Goal: Transaction & Acquisition: Purchase product/service

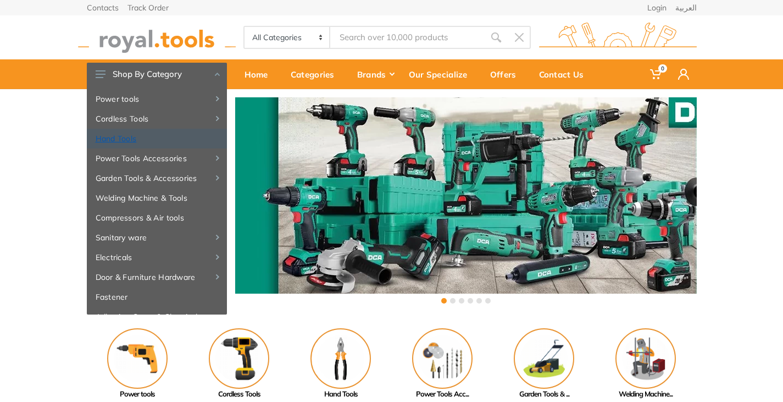
click at [119, 138] on link "Hand Tools" at bounding box center [157, 139] width 140 height 20
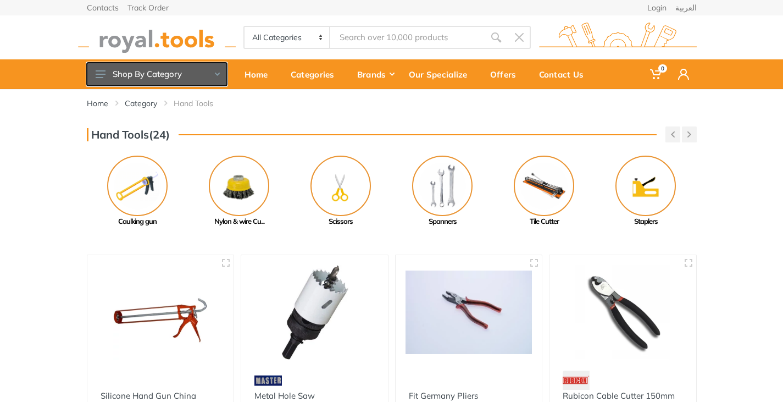
click at [118, 70] on button "Shop By Category" at bounding box center [157, 74] width 140 height 23
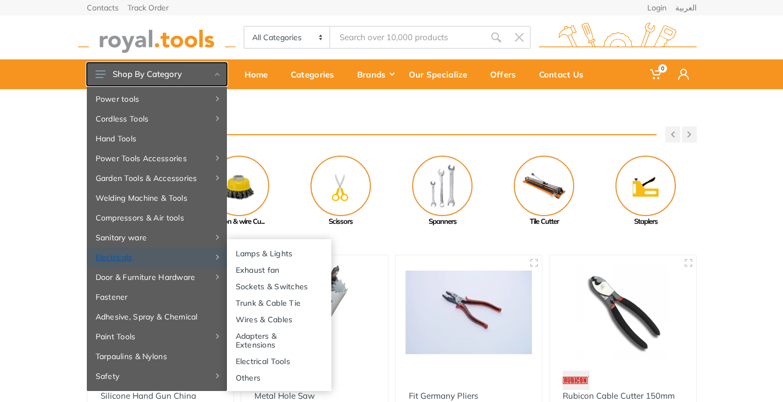
scroll to position [42, 0]
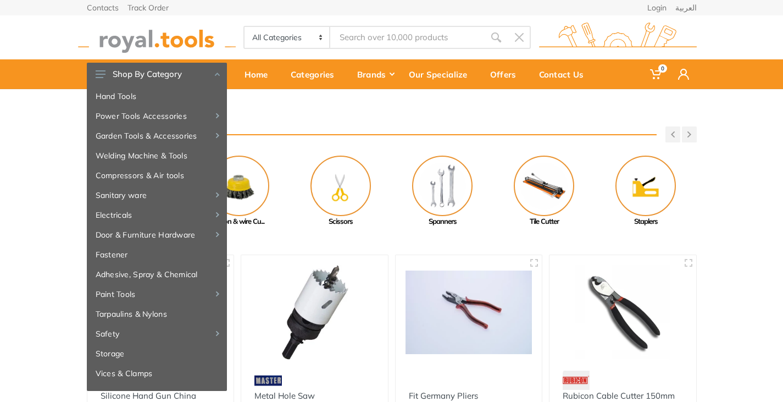
drag, startPoint x: 62, startPoint y: 248, endPoint x: 67, endPoint y: 244, distance: 6.6
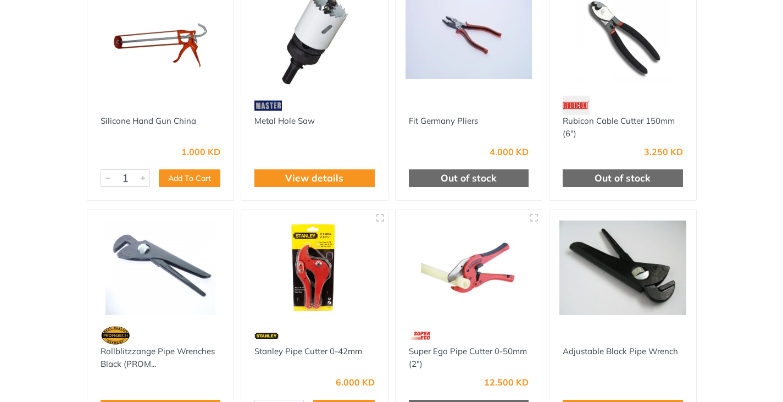
scroll to position [0, 0]
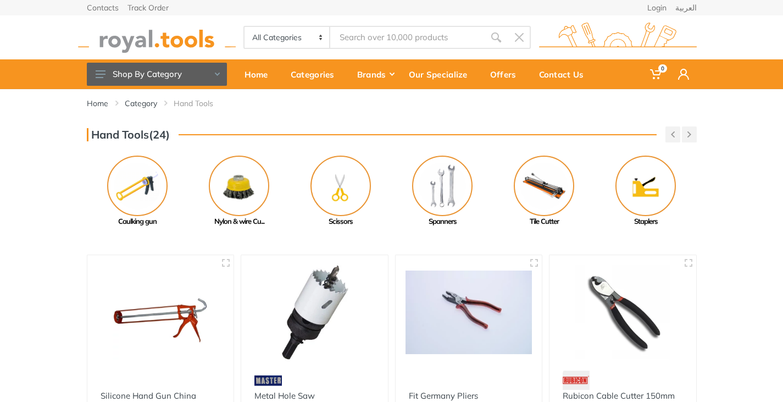
click at [184, 42] on img at bounding box center [157, 38] width 158 height 30
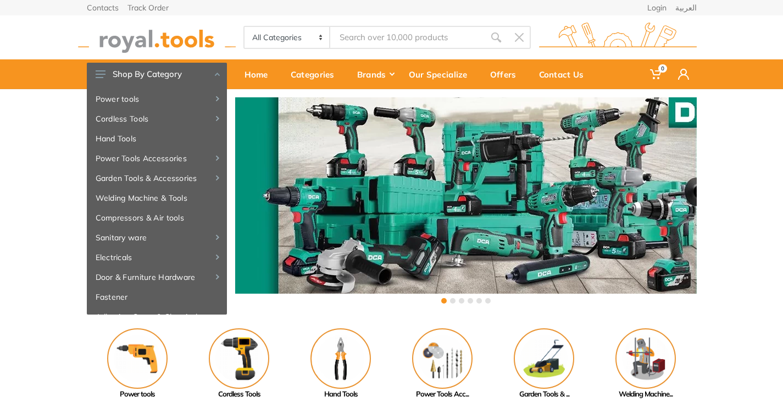
click at [345, 33] on input "Site search" at bounding box center [407, 37] width 154 height 23
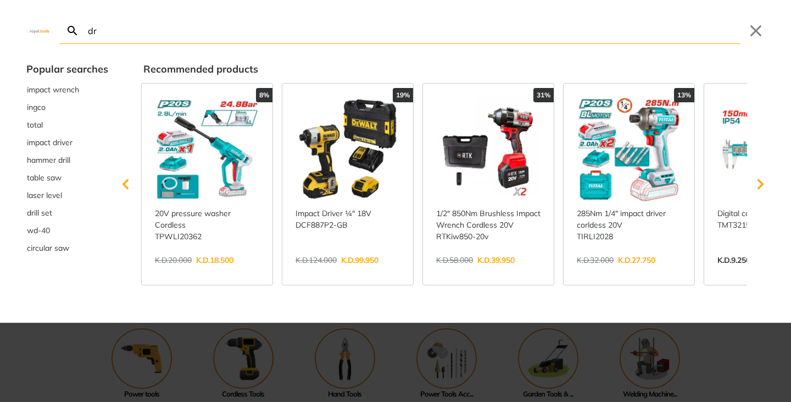
type input "dr"
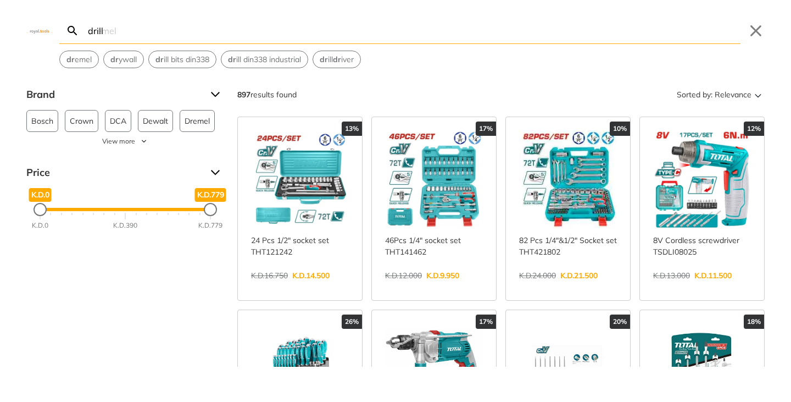
type input "drill"
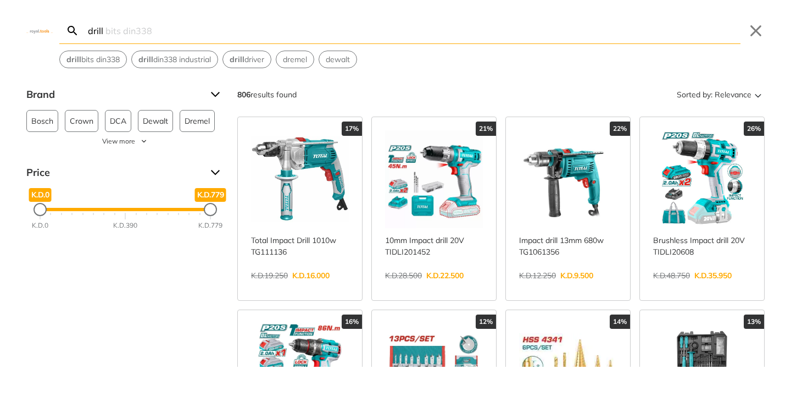
click at [183, 297] on div "Brand Bosch 66 Crown 17 DCA 62 Dewalt 58 Dremel 11 Edon 5 Fixtec 33 Ingco 43 Ma…" at bounding box center [395, 226] width 791 height 281
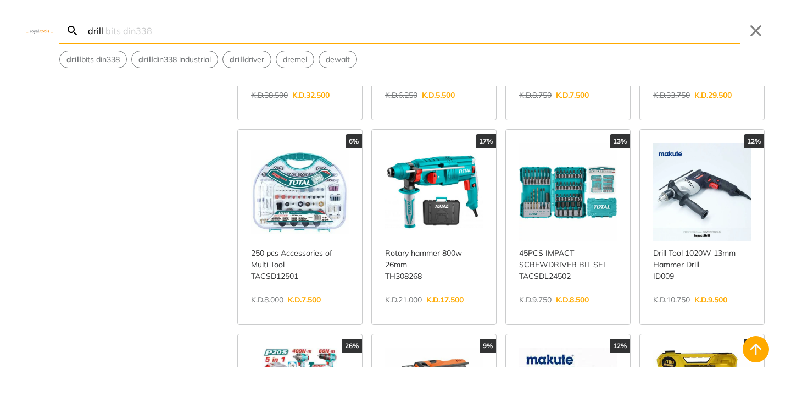
scroll to position [165, 0]
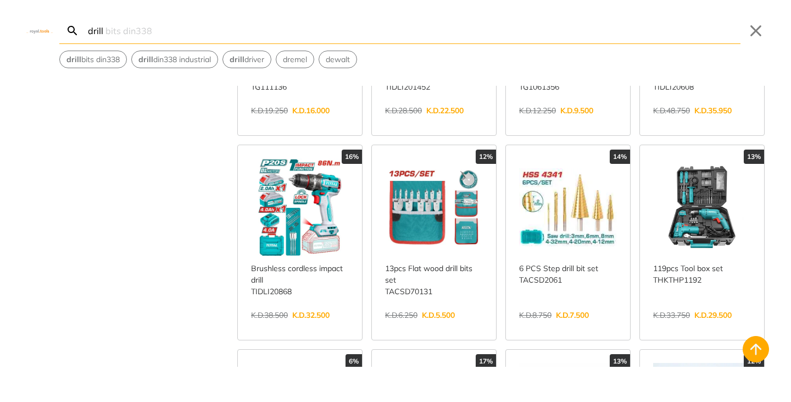
click at [571, 326] on link "View more →" at bounding box center [568, 326] width 98 height 0
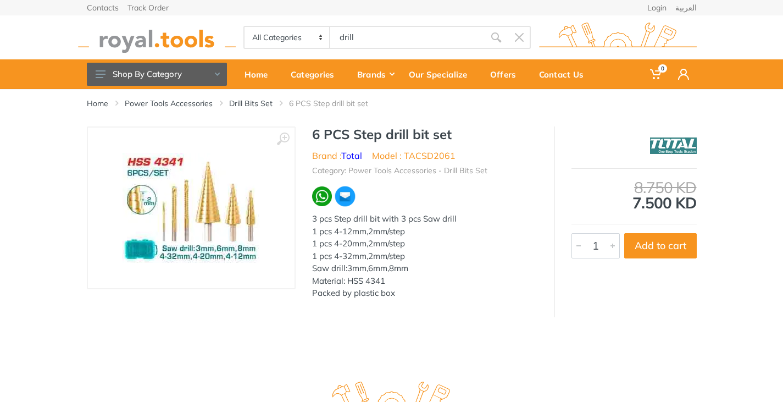
click at [227, 218] on img at bounding box center [191, 208] width 137 height 110
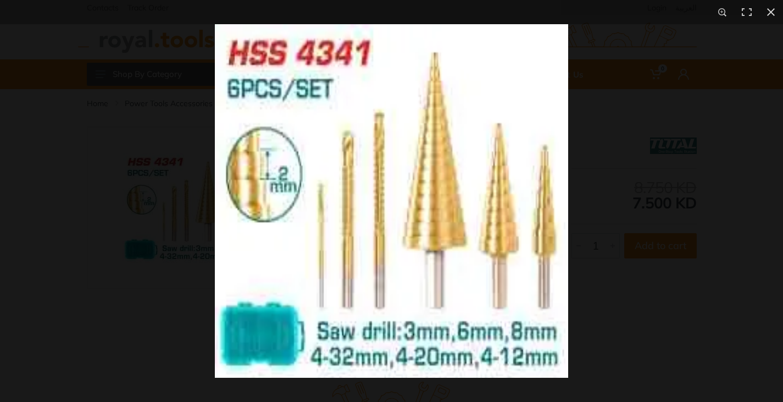
click at [635, 190] on div at bounding box center [606, 225] width 783 height 402
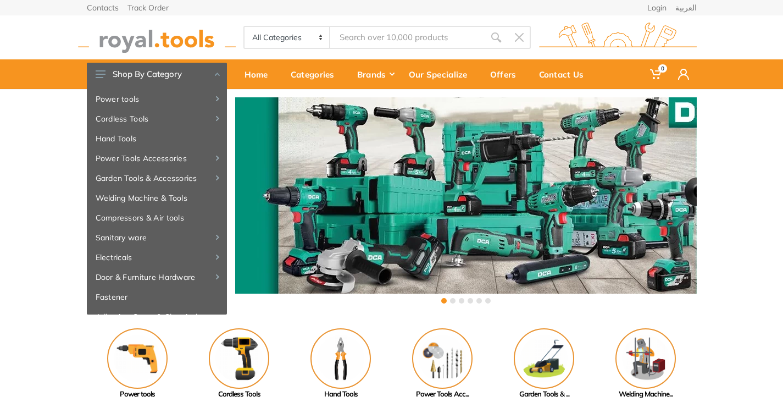
type input "drill"
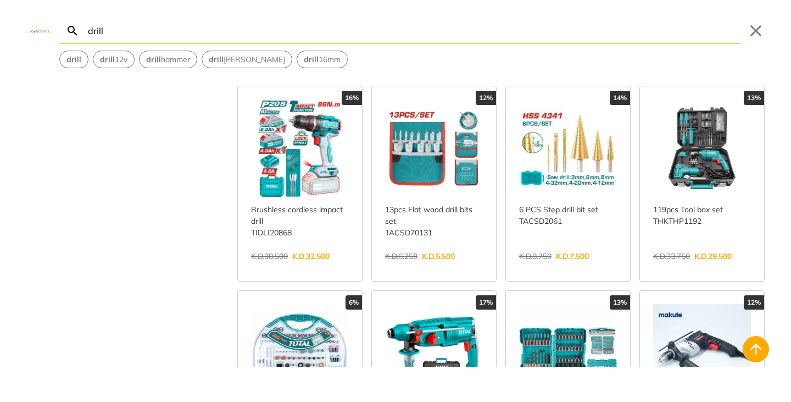
scroll to position [334, 0]
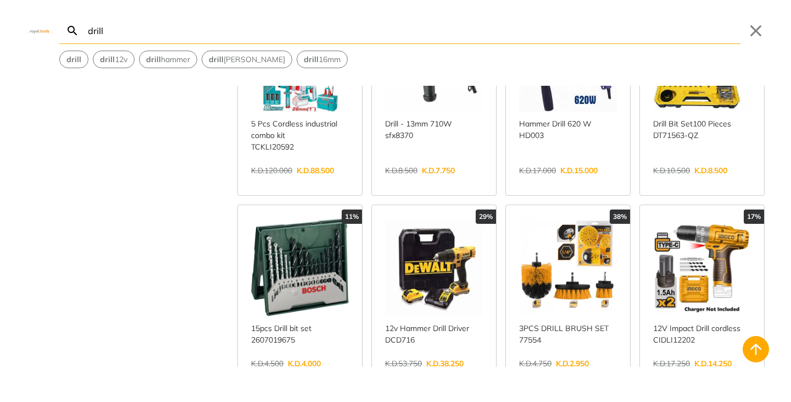
scroll to position [1048, 0]
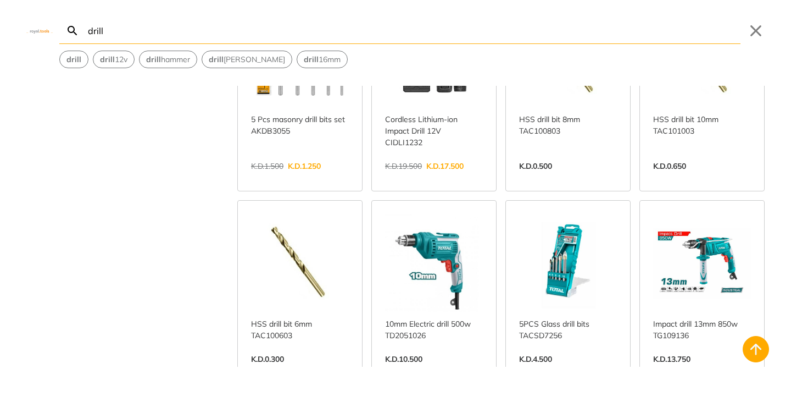
scroll to position [2641, 0]
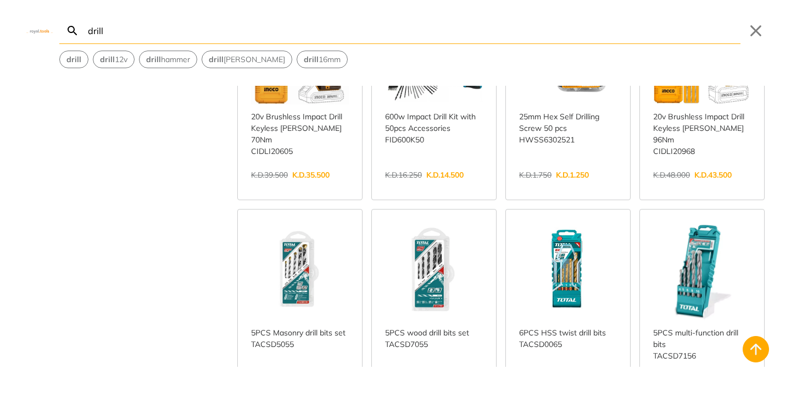
scroll to position [2971, 0]
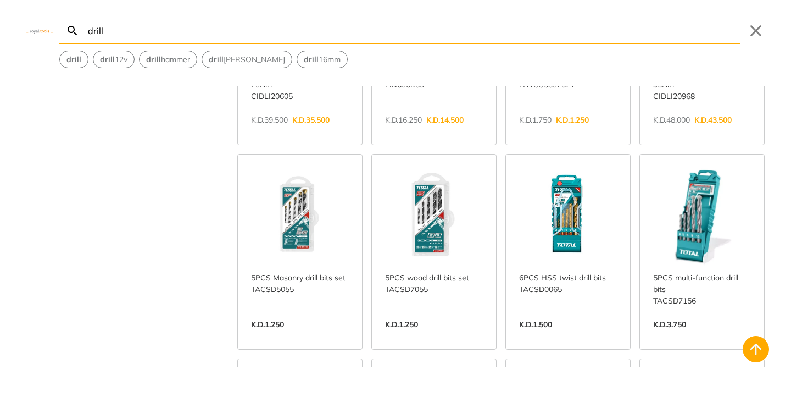
click at [556, 336] on link "View more →" at bounding box center [568, 336] width 98 height 0
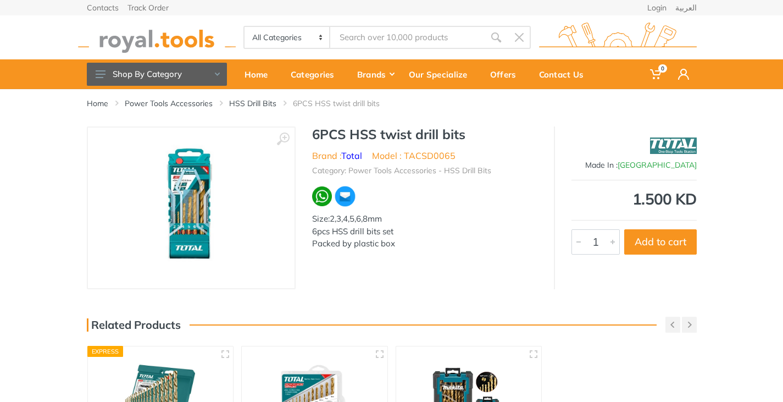
type input "drill"
click at [199, 212] on img at bounding box center [191, 207] width 138 height 138
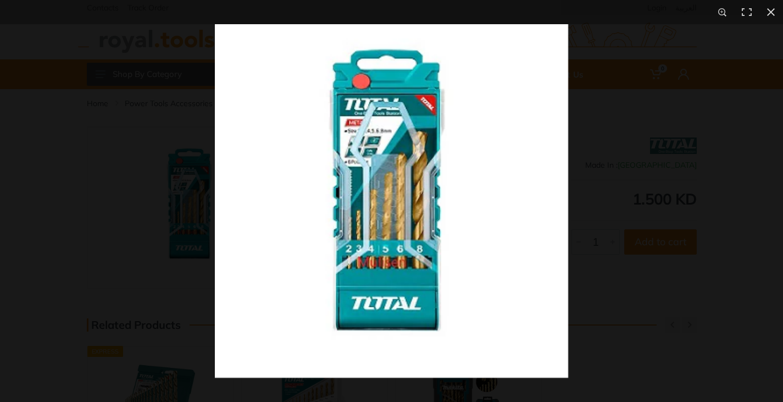
click at [631, 309] on div at bounding box center [606, 225] width 783 height 402
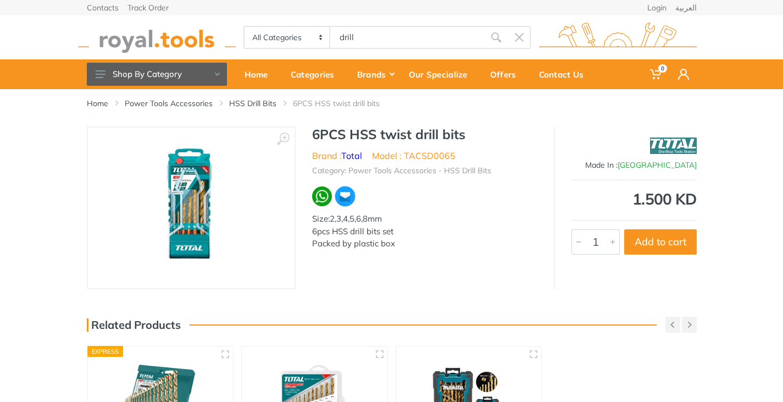
scroll to position [165, 0]
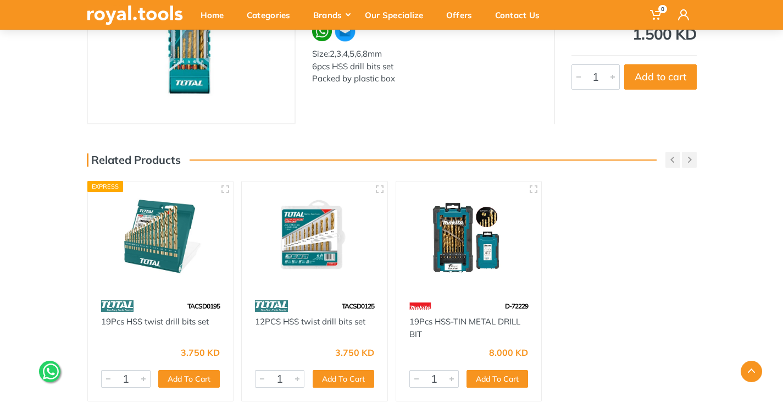
click at [159, 251] on img at bounding box center [161, 238] width 126 height 94
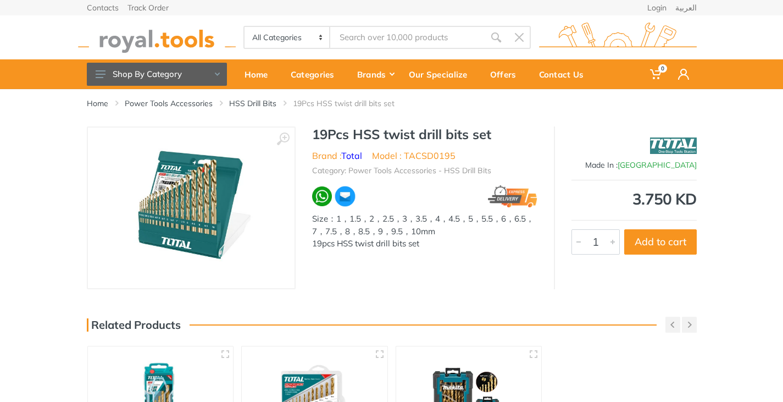
click at [189, 204] on img at bounding box center [190, 207] width 135 height 138
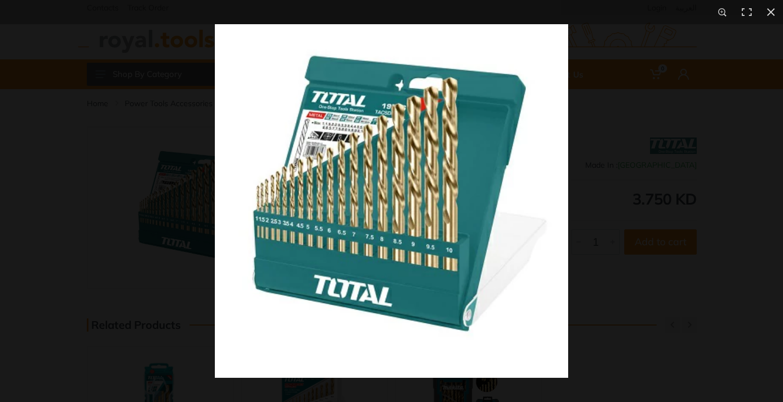
click at [120, 182] on div at bounding box center [391, 201] width 783 height 402
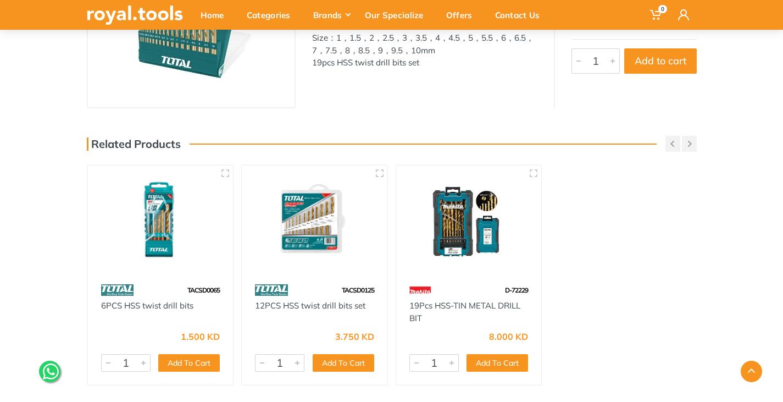
scroll to position [185, 0]
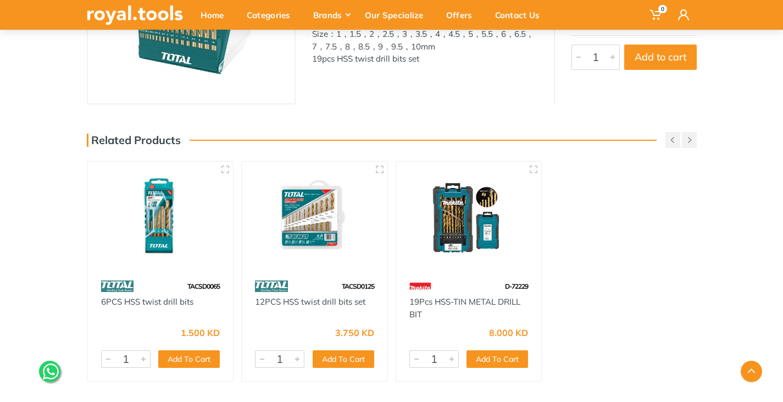
click at [452, 225] on img at bounding box center [469, 218] width 126 height 94
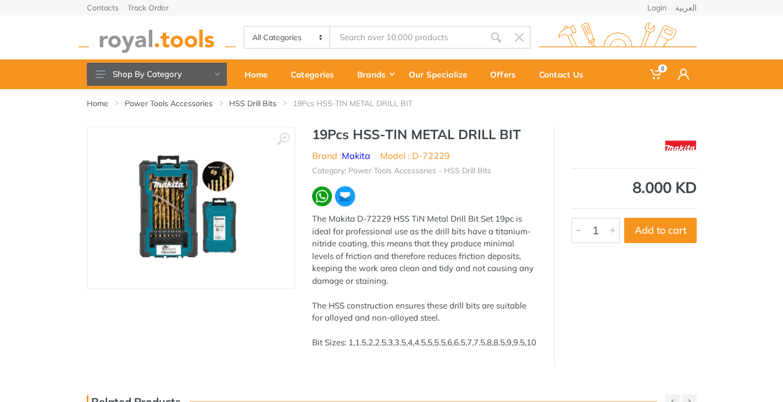
click at [142, 234] on img at bounding box center [191, 207] width 135 height 138
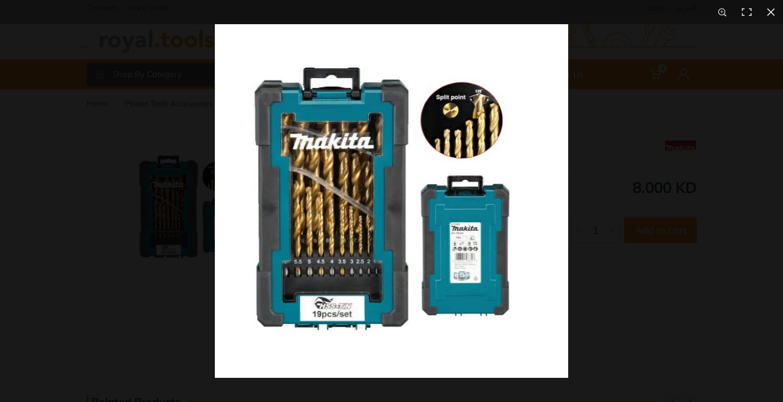
click at [639, 223] on div at bounding box center [606, 225] width 783 height 402
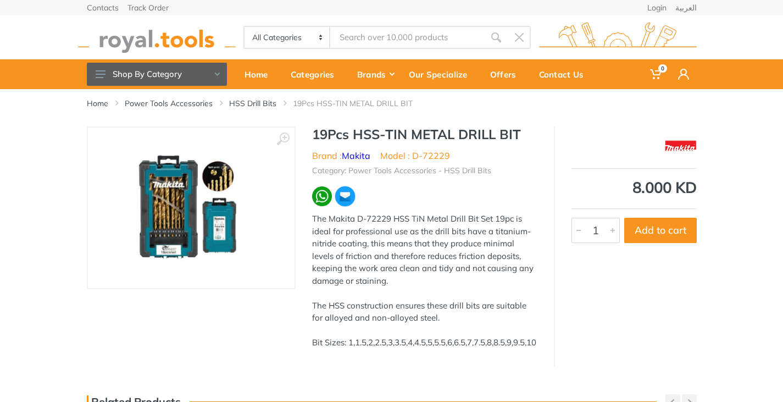
scroll to position [55, 0]
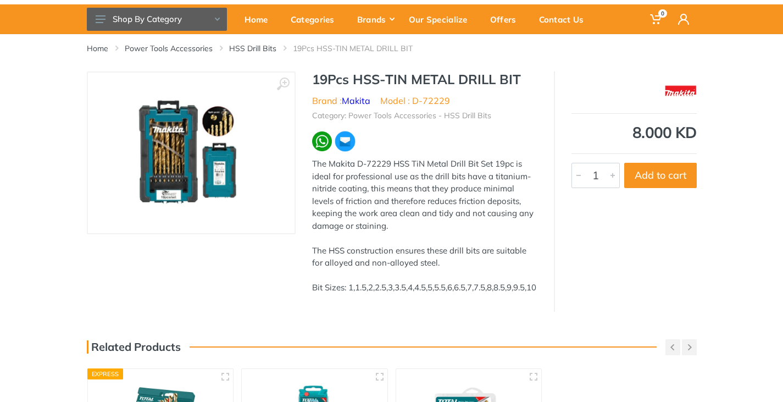
click at [184, 158] on img at bounding box center [191, 153] width 135 height 138
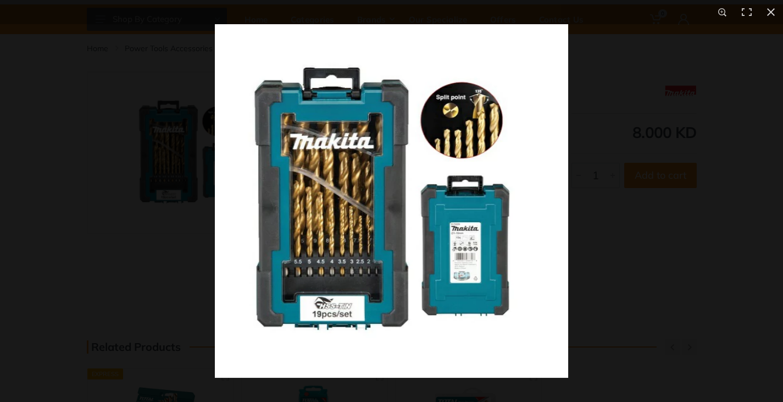
click at [154, 240] on div at bounding box center [391, 201] width 783 height 402
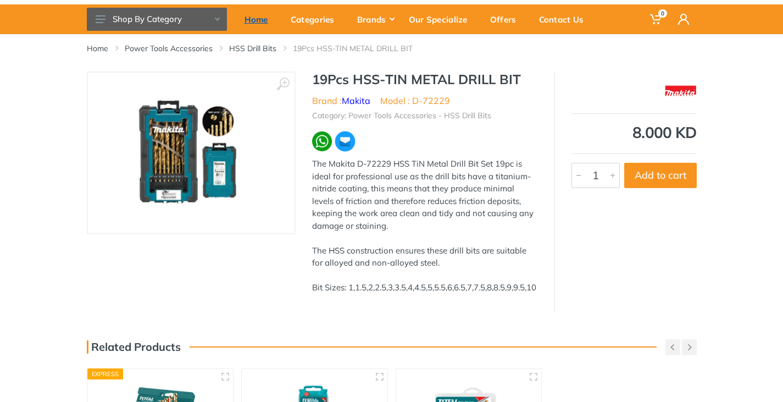
scroll to position [0, 0]
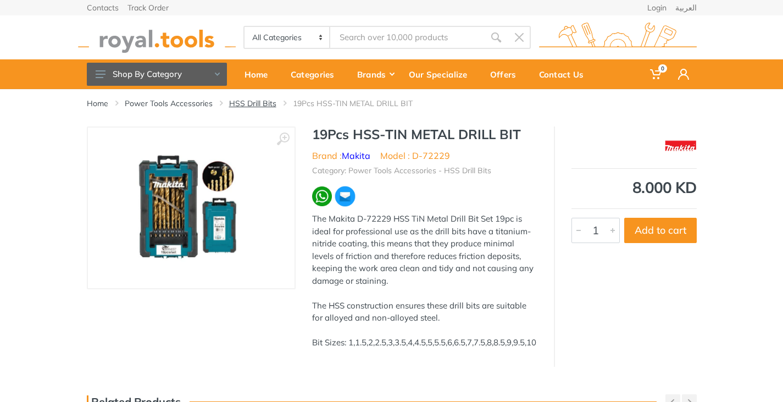
click at [243, 103] on link "HSS Drill Bits" at bounding box center [252, 103] width 47 height 11
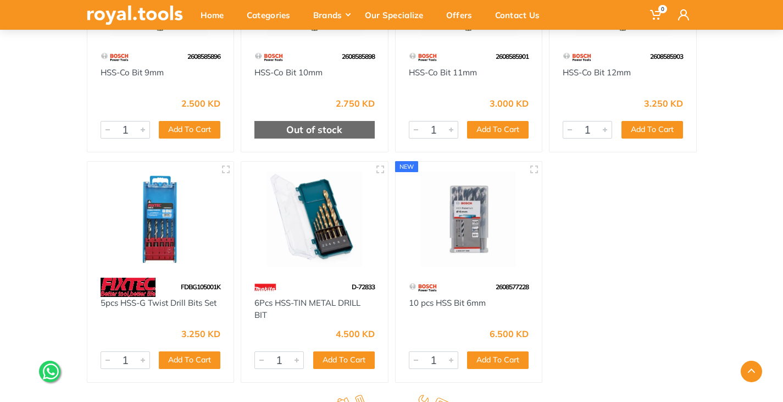
scroll to position [2363, 0]
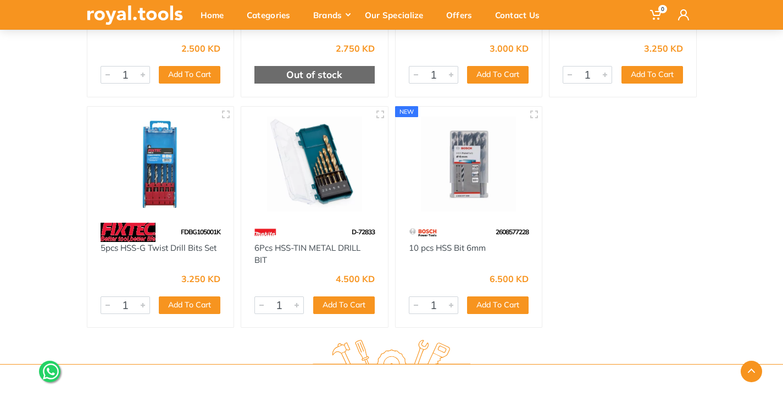
drag, startPoint x: 750, startPoint y: 144, endPoint x: 753, endPoint y: 122, distance: 22.3
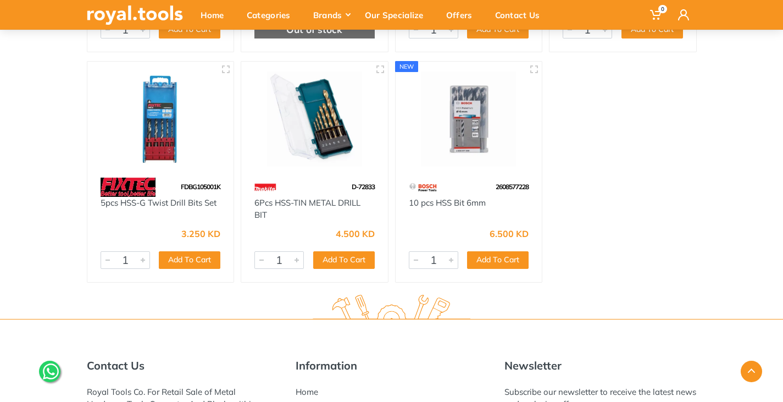
scroll to position [2353, 0]
